Goal: Task Accomplishment & Management: Complete application form

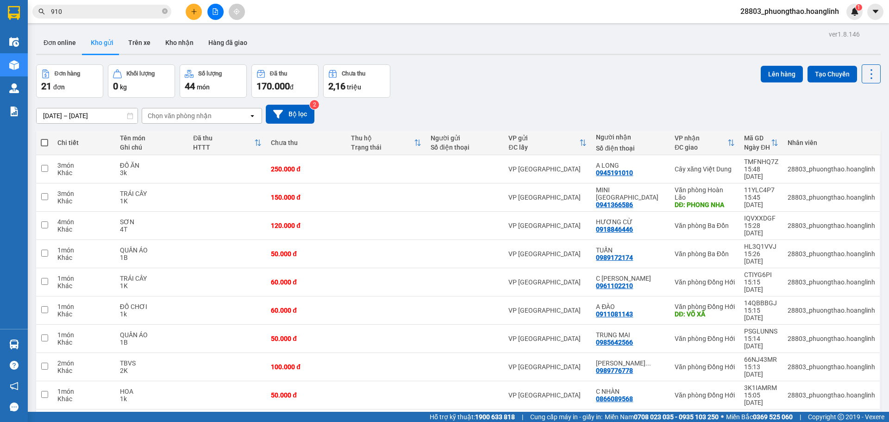
scroll to position [43, 0]
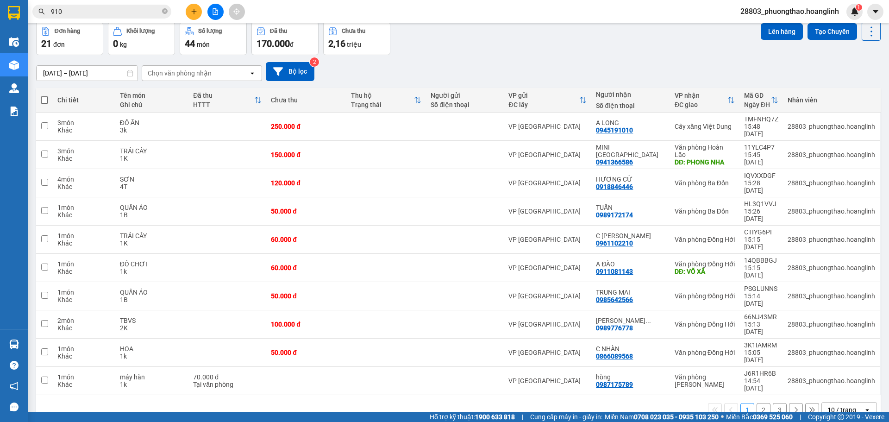
click at [198, 6] on button at bounding box center [194, 12] width 16 height 16
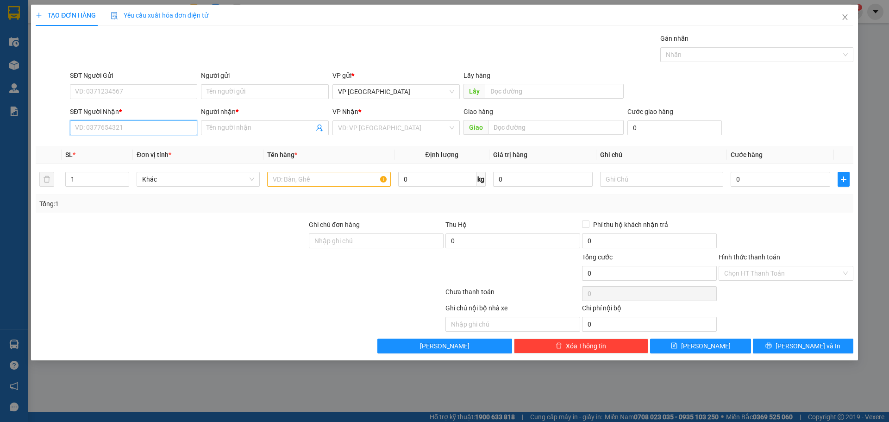
click at [179, 126] on input "SĐT Người Nhận *" at bounding box center [133, 127] width 127 height 15
click at [181, 129] on input "SĐT Người Nhận *" at bounding box center [133, 127] width 127 height 15
type input "0983788945"
click at [228, 132] on input "Người nhận *" at bounding box center [259, 128] width 107 height 10
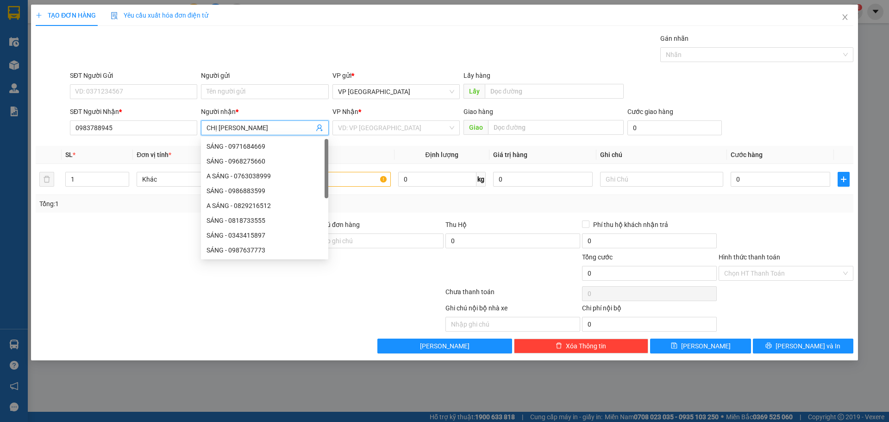
type input "CHỊ [PERSON_NAME]"
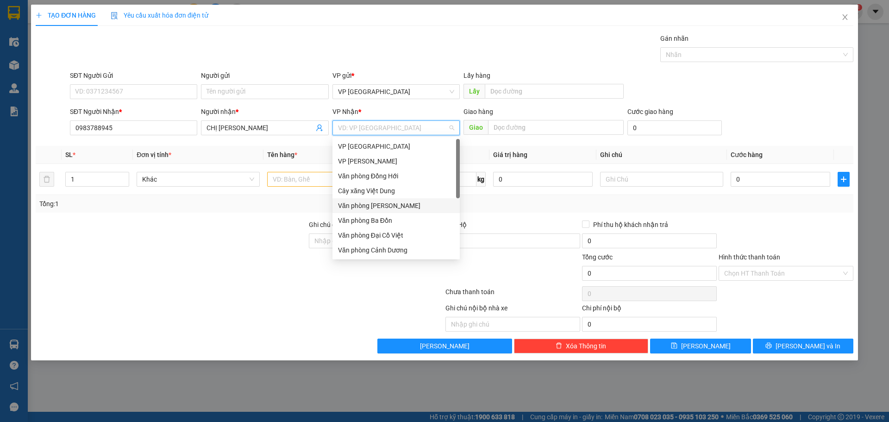
scroll to position [44, 0]
click at [392, 233] on div "Văn phòng Hoàn Lão" at bounding box center [396, 235] width 116 height 10
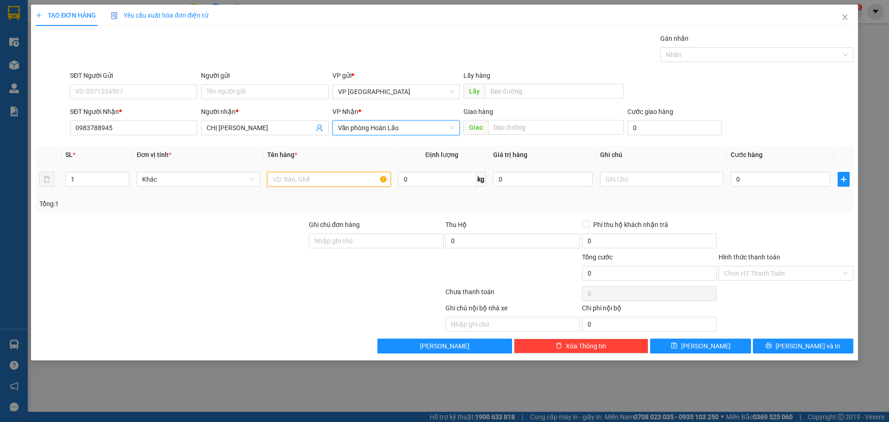
click at [294, 174] on input "text" at bounding box center [328, 179] width 123 height 15
type input "d"
type input "đ"
type input "D"
type input "ĐỒ CÚNG"
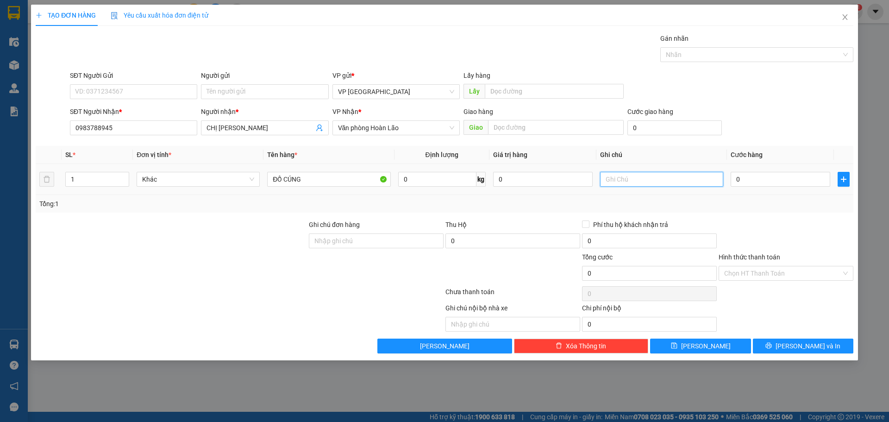
click at [672, 184] on input "text" at bounding box center [661, 179] width 123 height 15
type input "1B"
type input "5"
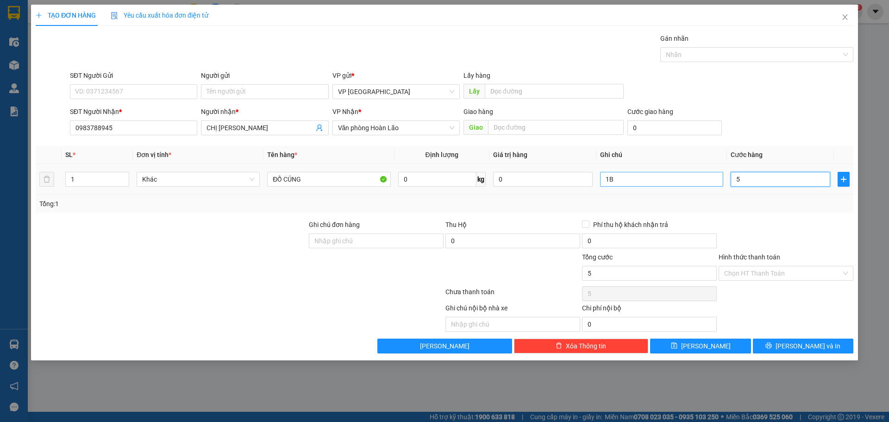
type input "50"
type input "50.000"
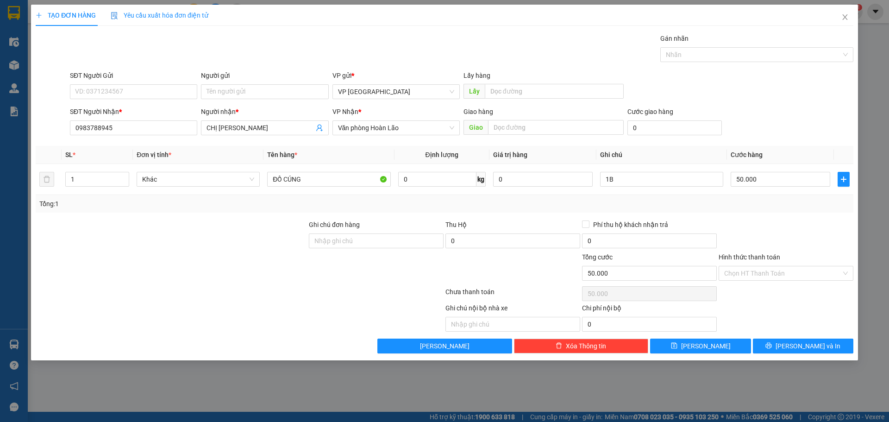
click at [784, 222] on div at bounding box center [785, 235] width 137 height 32
click at [759, 280] on input "Hình thức thanh toán" at bounding box center [782, 273] width 117 height 14
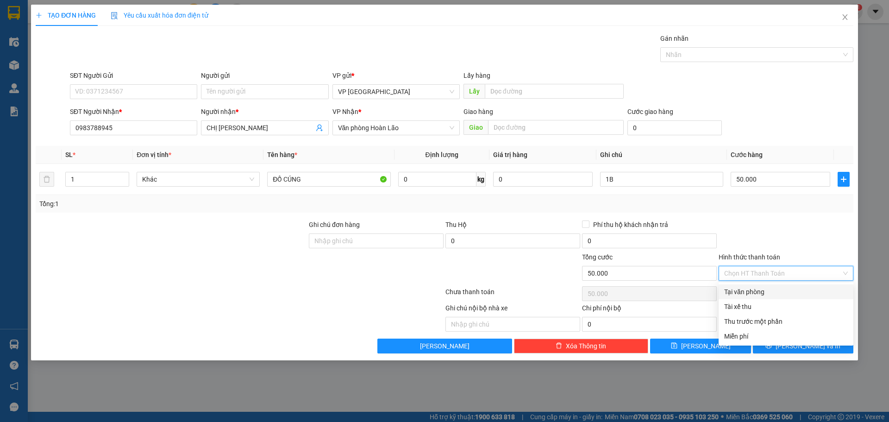
click at [762, 288] on div "Tại văn phòng" at bounding box center [786, 291] width 124 height 10
type input "0"
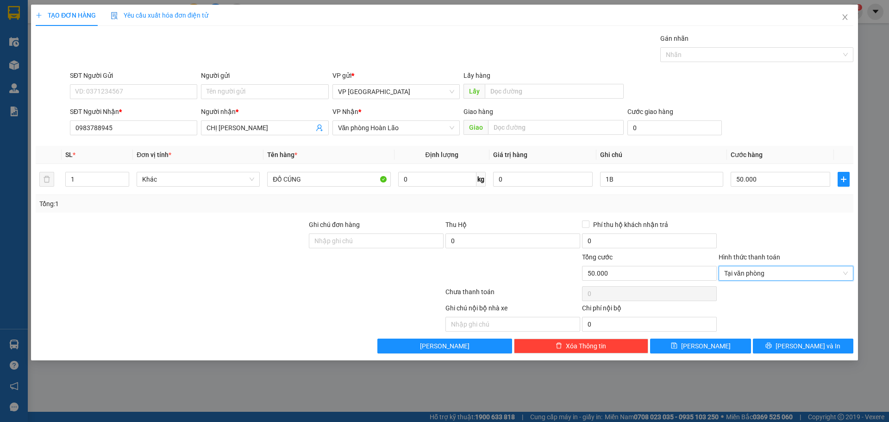
click at [784, 229] on div at bounding box center [785, 235] width 137 height 32
click at [722, 345] on button "[PERSON_NAME]" at bounding box center [700, 345] width 100 height 15
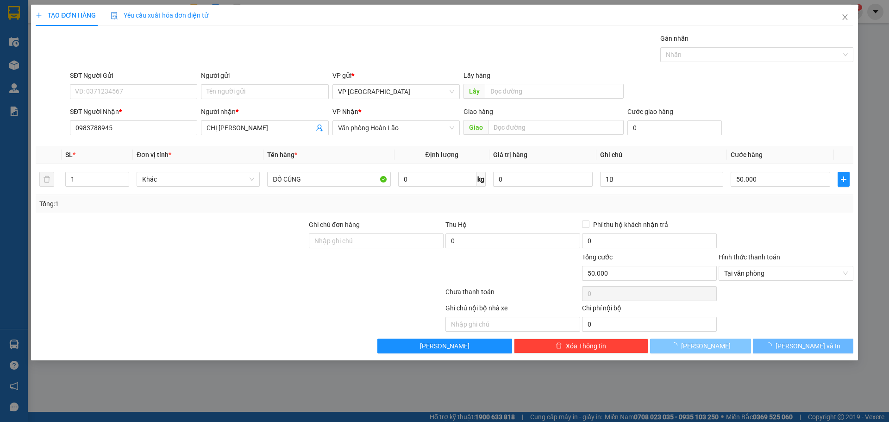
type input "0"
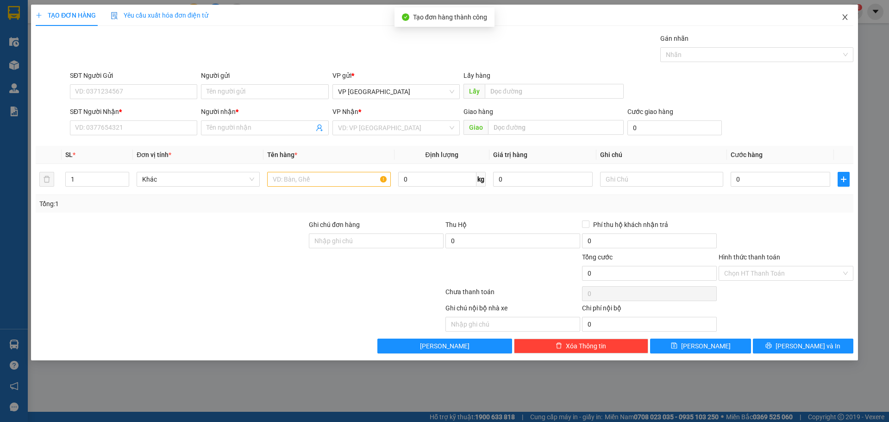
click at [845, 20] on icon "close" at bounding box center [844, 16] width 7 height 7
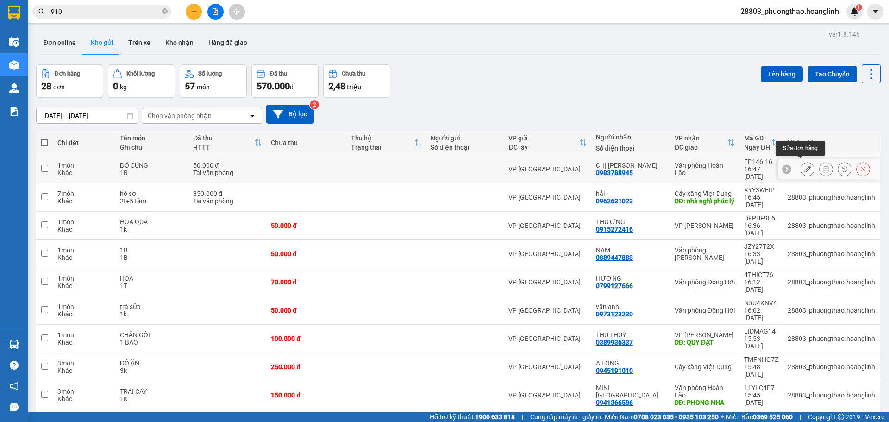
click at [804, 166] on icon at bounding box center [807, 169] width 6 height 6
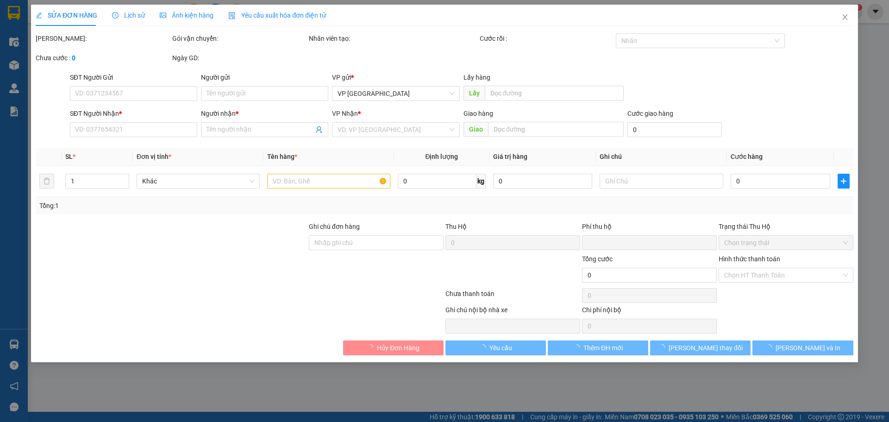
type input "0983788945"
type input "CHỊ [PERSON_NAME]"
type input "0"
type input "50.000"
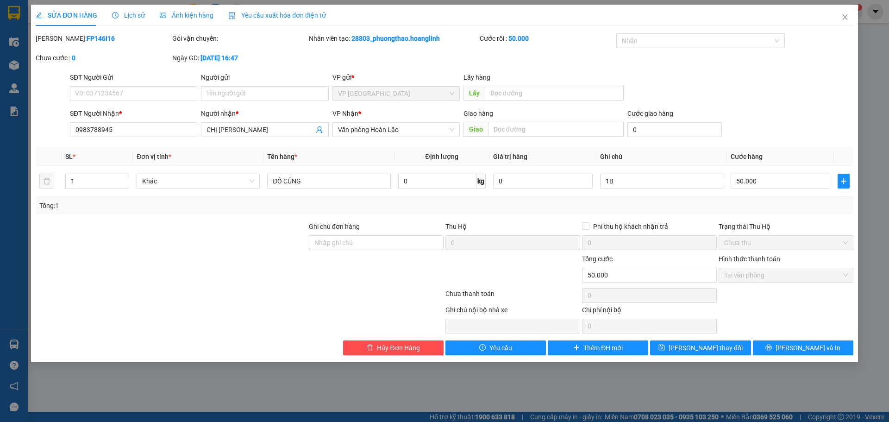
click at [560, 137] on div "Giao" at bounding box center [543, 129] width 160 height 15
click at [559, 130] on input "text" at bounding box center [556, 129] width 136 height 15
click at [842, 15] on icon "close" at bounding box center [844, 17] width 5 height 6
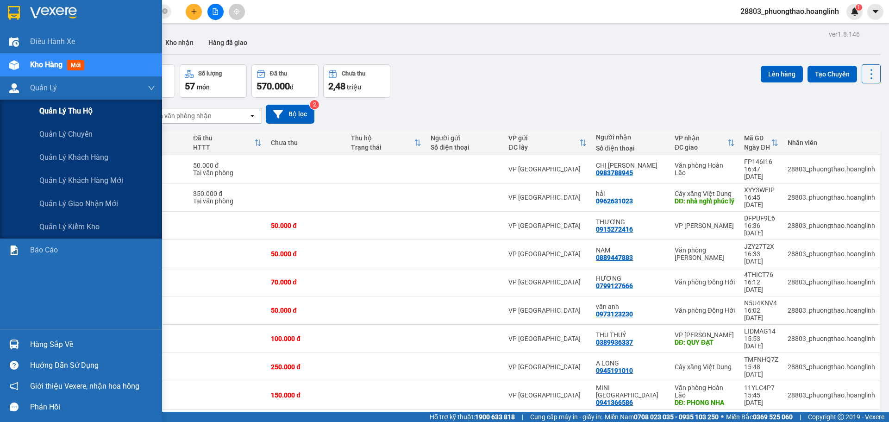
click at [52, 104] on div "Quản lý thu hộ" at bounding box center [97, 111] width 116 height 23
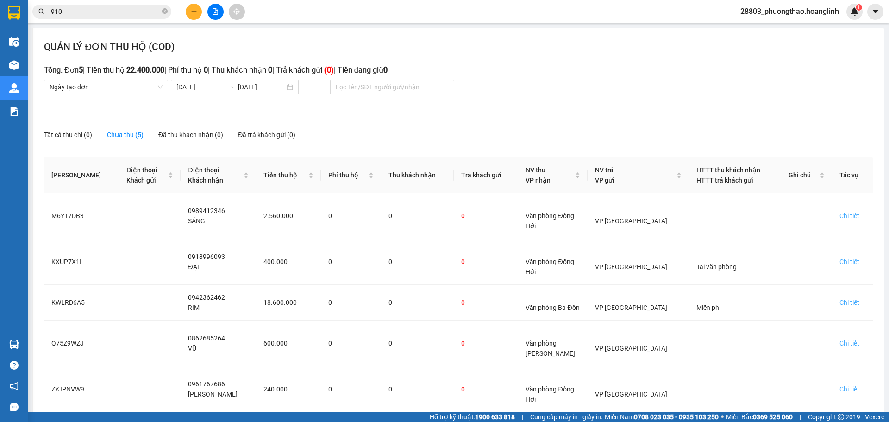
click at [192, 19] on button at bounding box center [194, 12] width 16 height 16
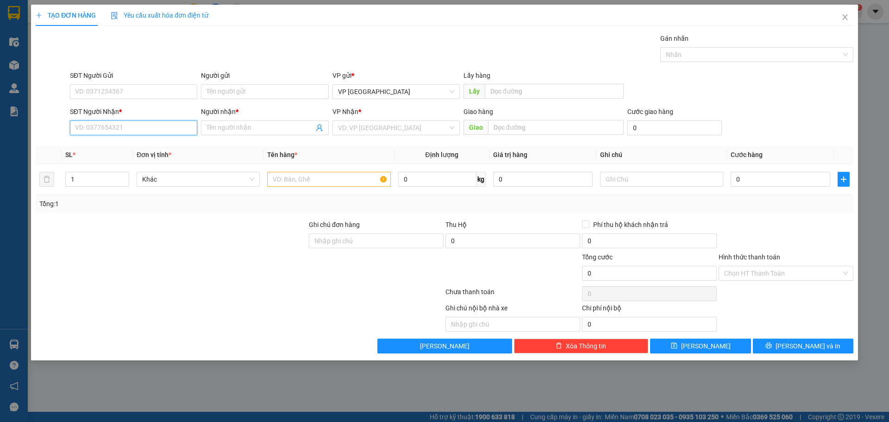
click at [131, 121] on input "SĐT Người Nhận *" at bounding box center [133, 127] width 127 height 15
type input "0377146287"
click at [230, 127] on input "Người nhận *" at bounding box center [259, 128] width 107 height 10
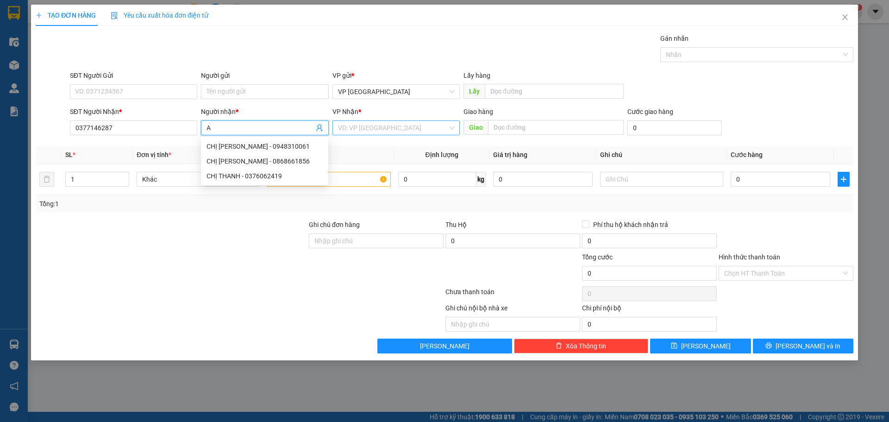
type input "A"
click at [347, 130] on input "search" at bounding box center [393, 128] width 110 height 14
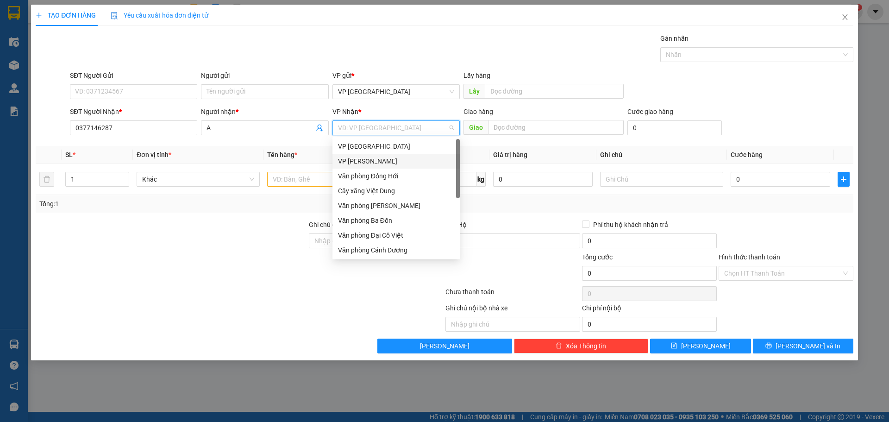
click at [391, 160] on div "VP [PERSON_NAME]" at bounding box center [396, 161] width 116 height 10
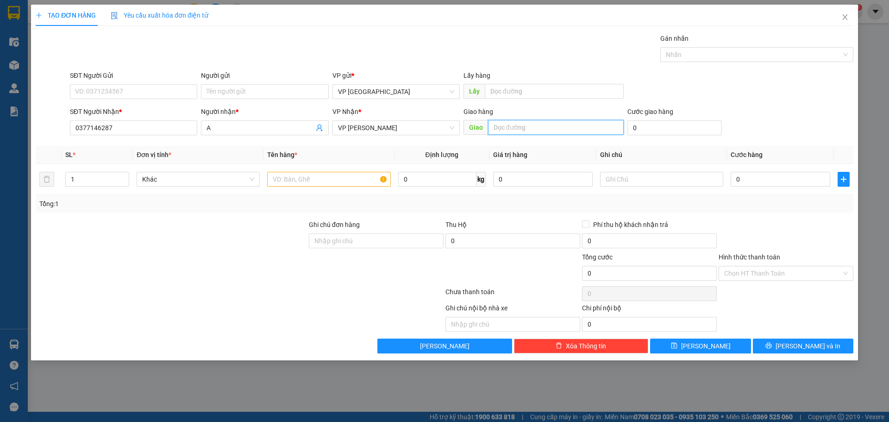
click at [511, 131] on input "text" at bounding box center [556, 127] width 136 height 15
type input "QUẢNG LIÊN"
type input "O"
type input "Ò"
type input "Ồ"
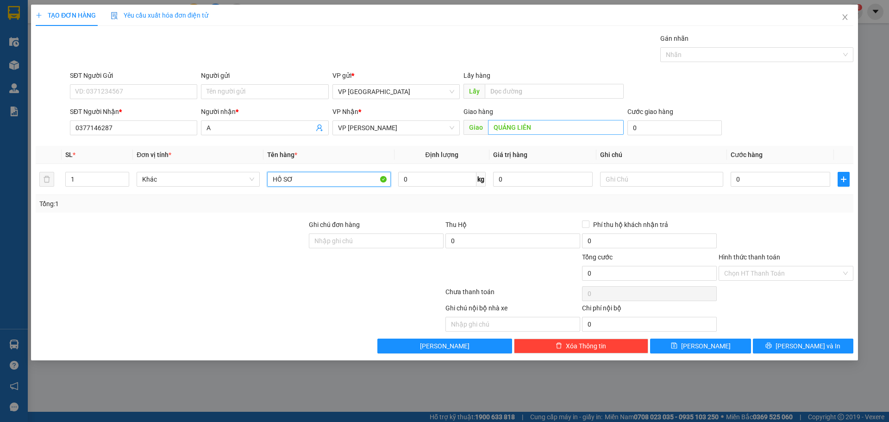
type input "HỒ SƠ"
type input "1B"
type input "3"
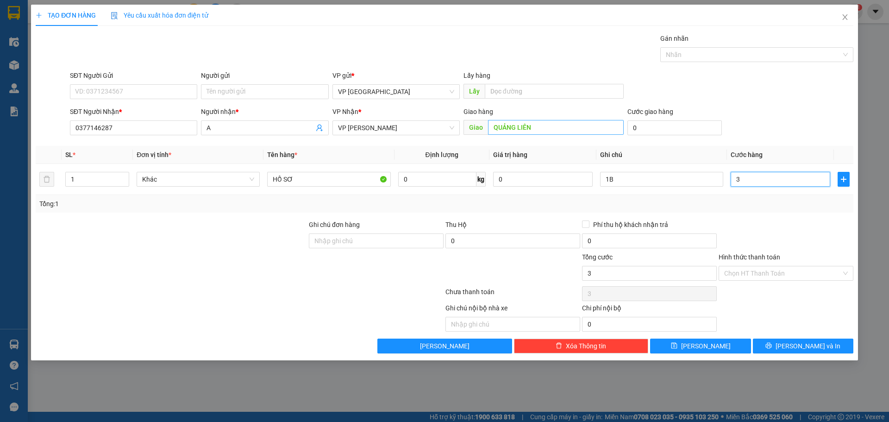
type input "30"
type input "30.000"
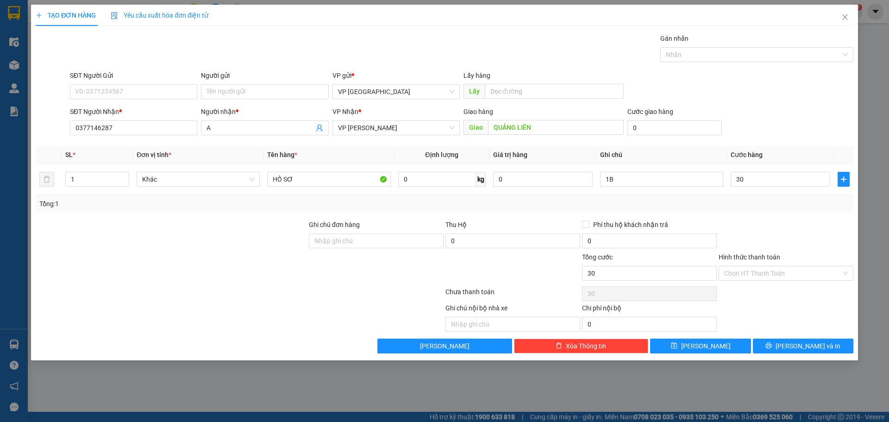
type input "30.000"
click at [786, 120] on div "SĐT Người Nhận * 0377146287 Người nhận * A VP Nhận * VP Quy Đạt Giao hàng Giao …" at bounding box center [461, 122] width 787 height 32
click at [765, 187] on div "30.000" at bounding box center [780, 179] width 100 height 19
click at [762, 183] on input "30.000" at bounding box center [780, 179] width 100 height 15
type input "0\"
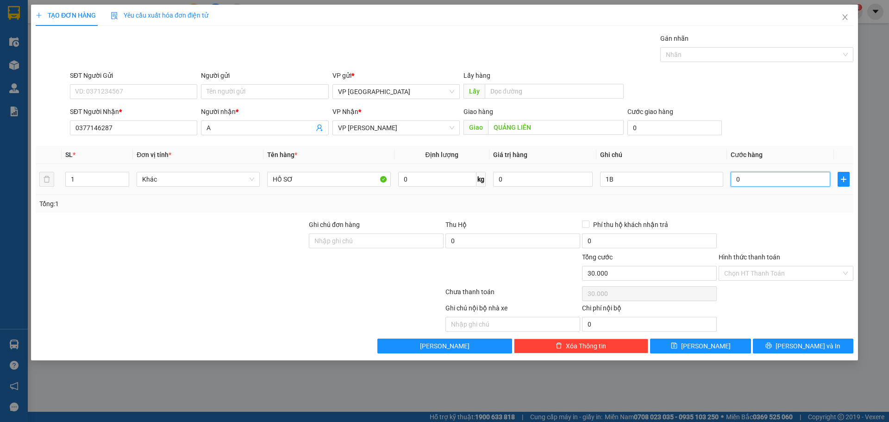
type input "0"
click at [753, 273] on input "Hình thức thanh toán" at bounding box center [782, 273] width 117 height 14
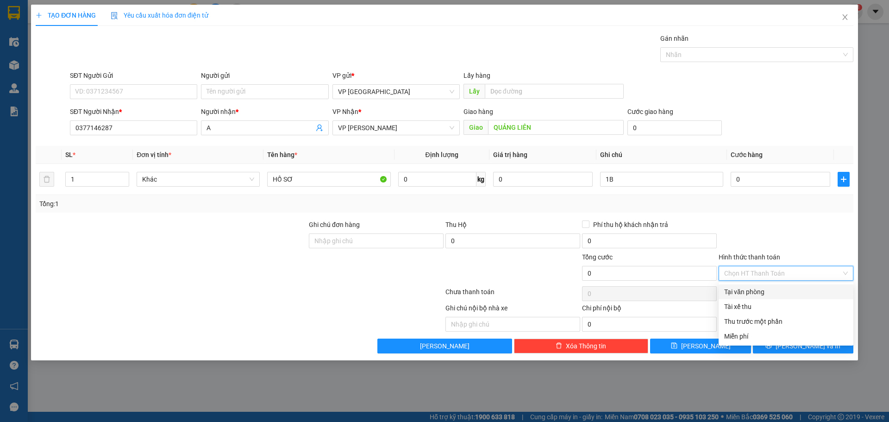
click at [753, 288] on div "Tại văn phòng" at bounding box center [786, 291] width 124 height 10
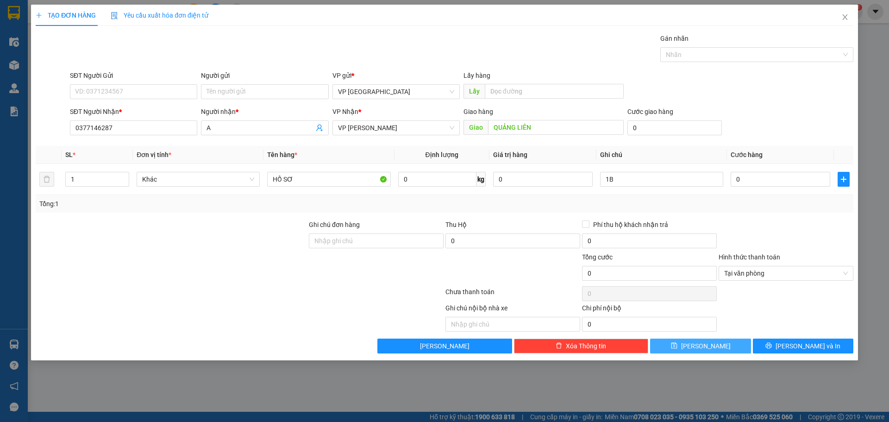
click at [715, 353] on button "[PERSON_NAME]" at bounding box center [700, 345] width 100 height 15
click at [765, 267] on span "Tại văn phòng" at bounding box center [786, 273] width 124 height 14
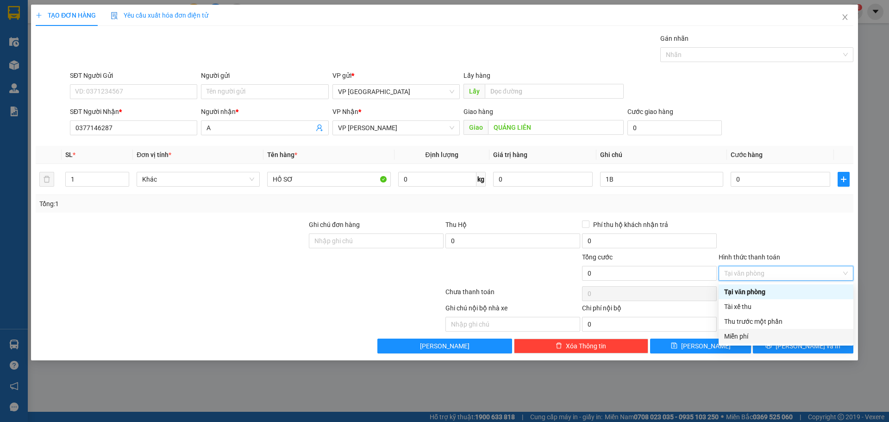
click at [766, 335] on div "Miễn phí" at bounding box center [786, 336] width 124 height 10
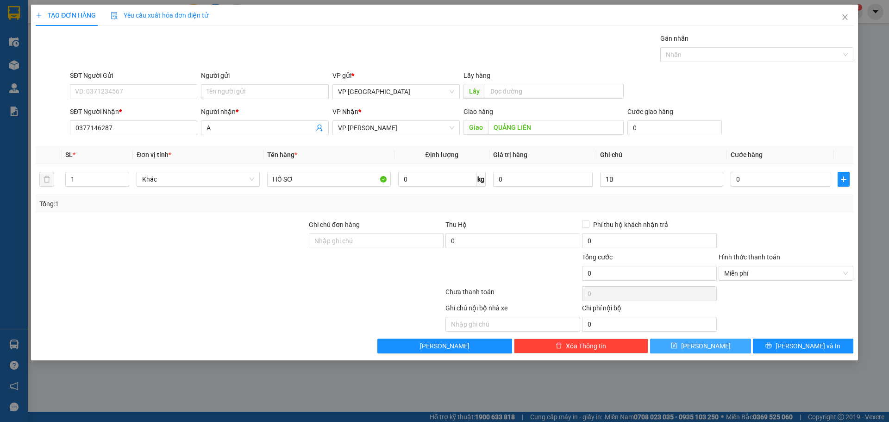
click at [718, 344] on button "[PERSON_NAME]" at bounding box center [700, 345] width 100 height 15
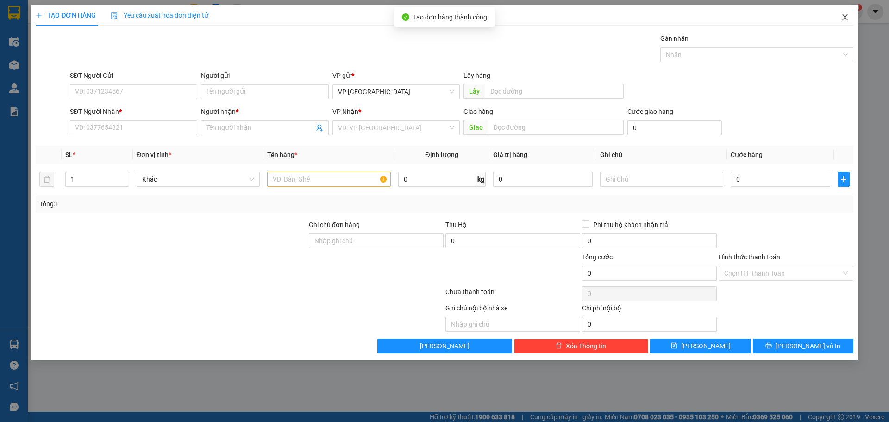
click at [846, 17] on icon "close" at bounding box center [844, 16] width 7 height 7
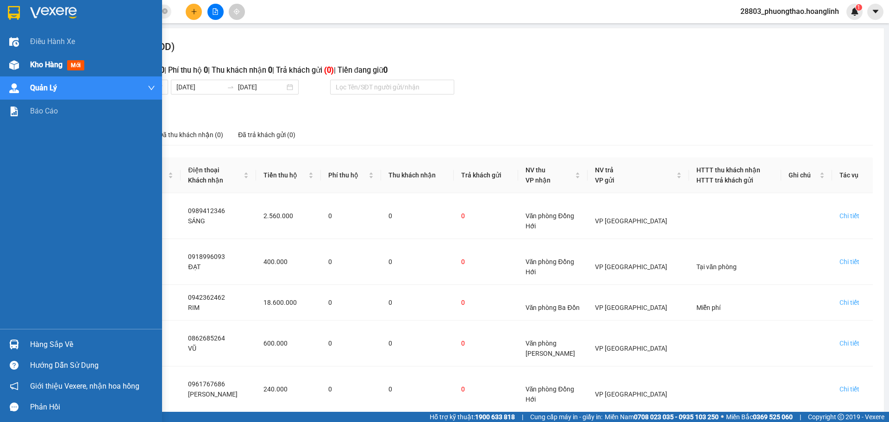
click at [44, 61] on span "Kho hàng" at bounding box center [46, 64] width 32 height 9
